Goal: Task Accomplishment & Management: Manage account settings

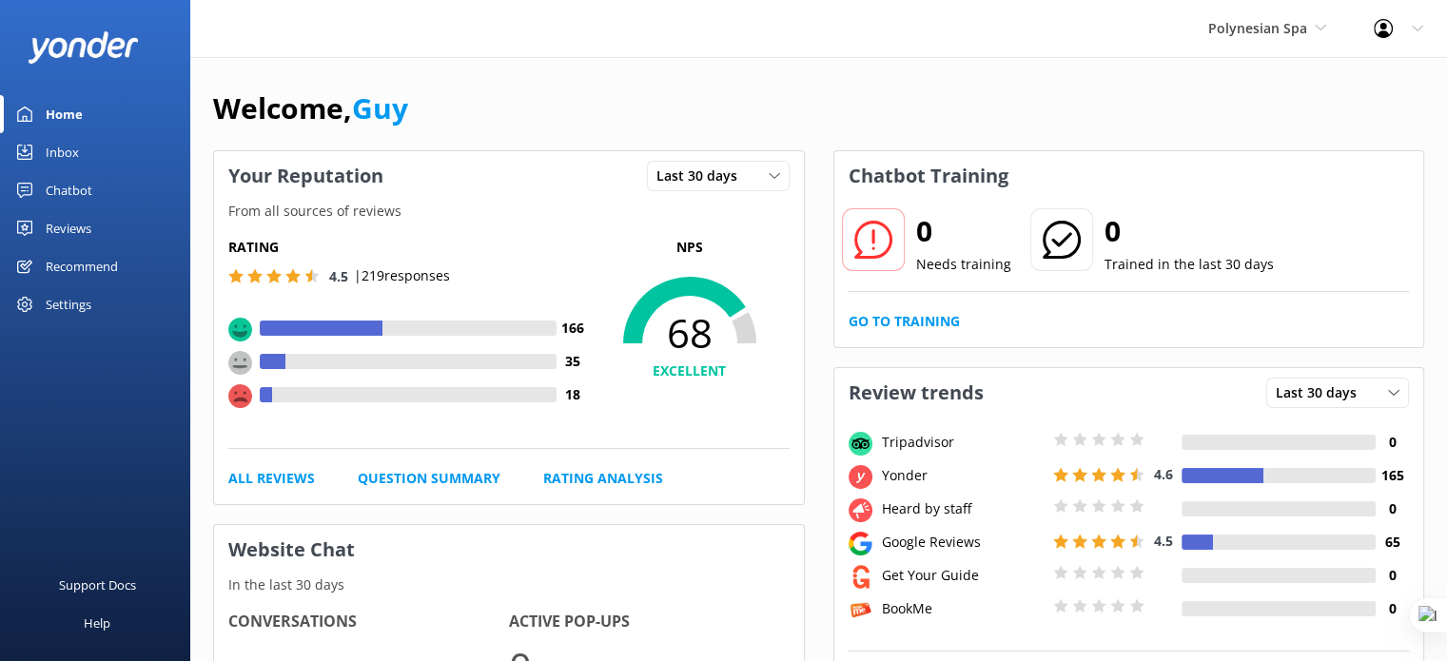
click at [1405, 37] on div "Profile Settings Logout" at bounding box center [1398, 28] width 97 height 57
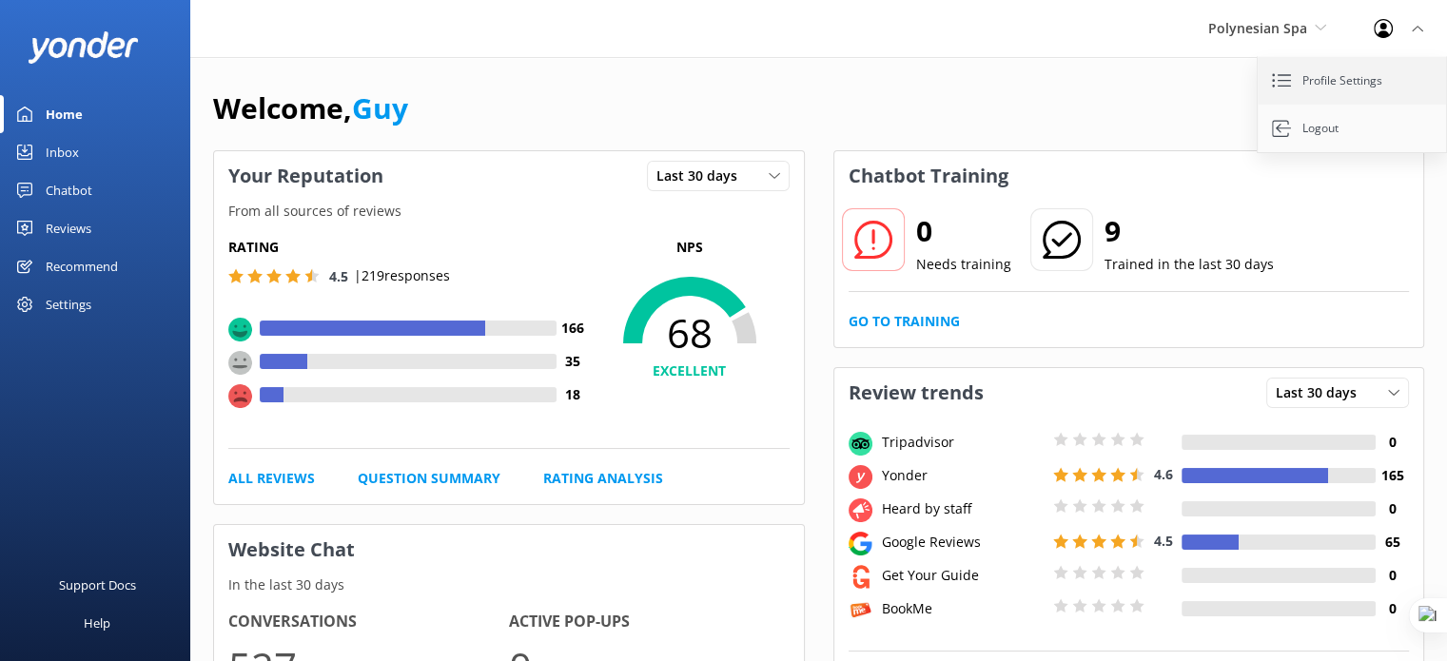
click at [1375, 79] on link "Profile Settings" at bounding box center [1353, 81] width 190 height 48
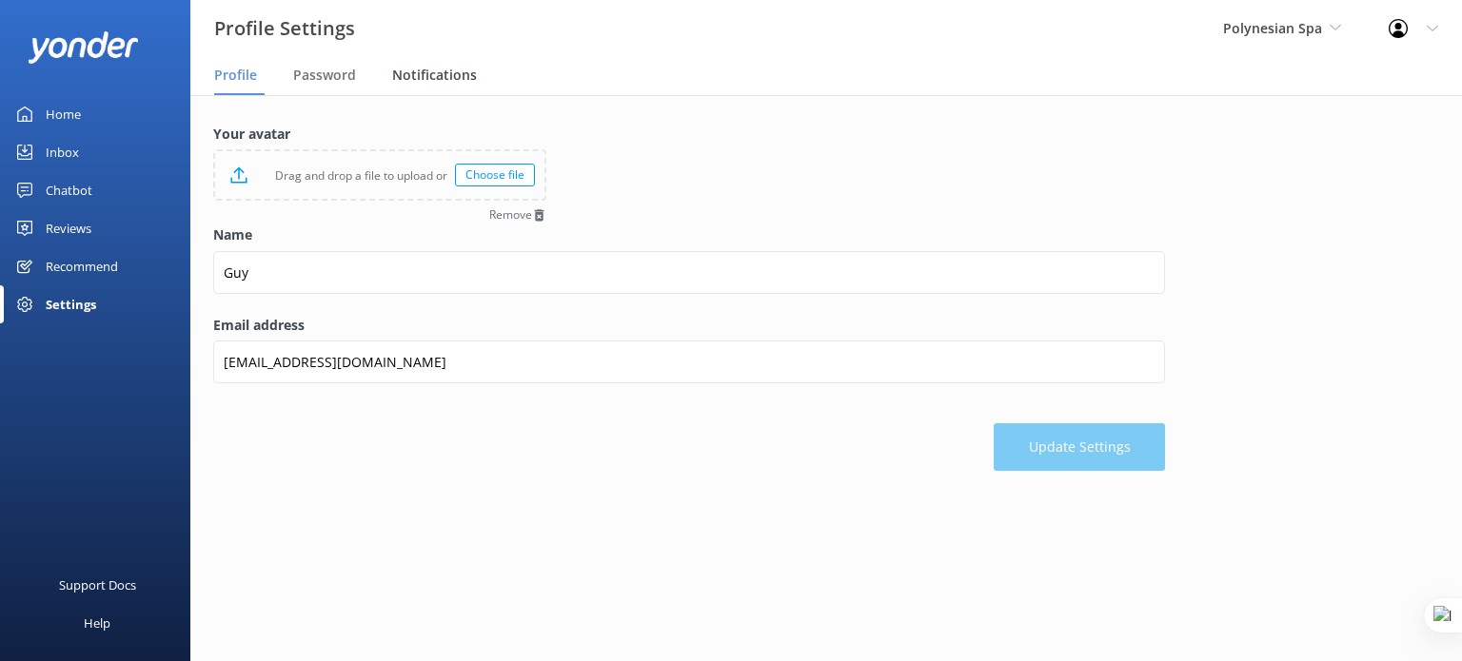
click at [442, 75] on span "Notifications" at bounding box center [434, 75] width 85 height 19
